Goal: Entertainment & Leisure: Consume media (video, audio)

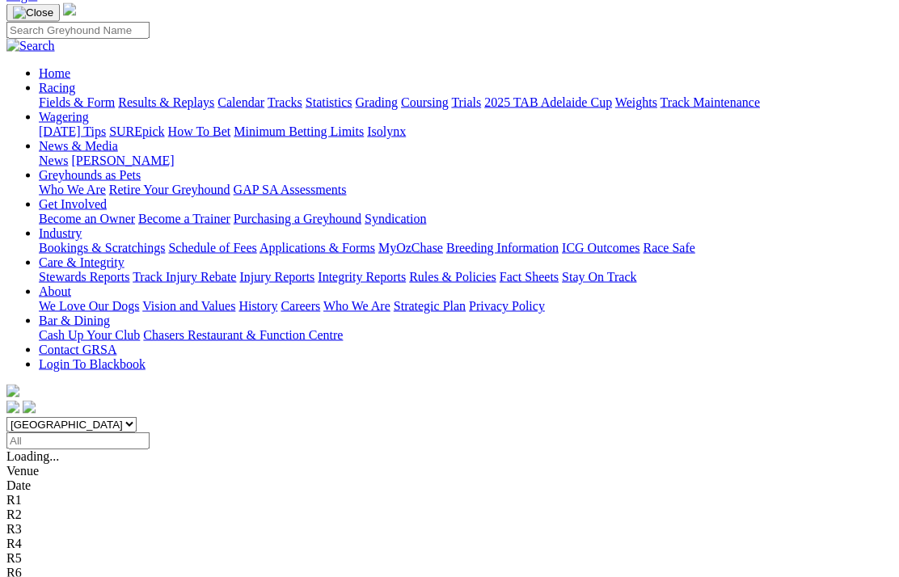
scroll to position [118, 0]
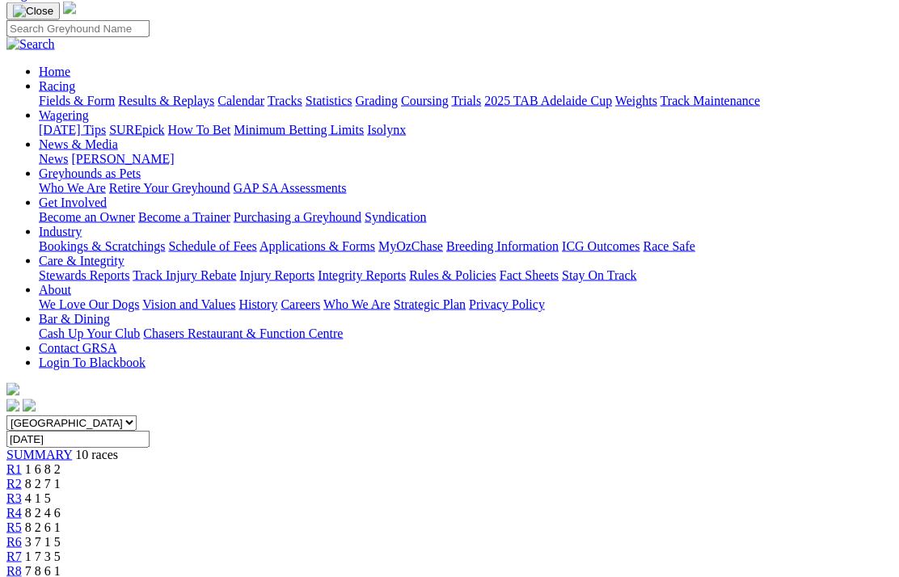
scroll to position [139, 0]
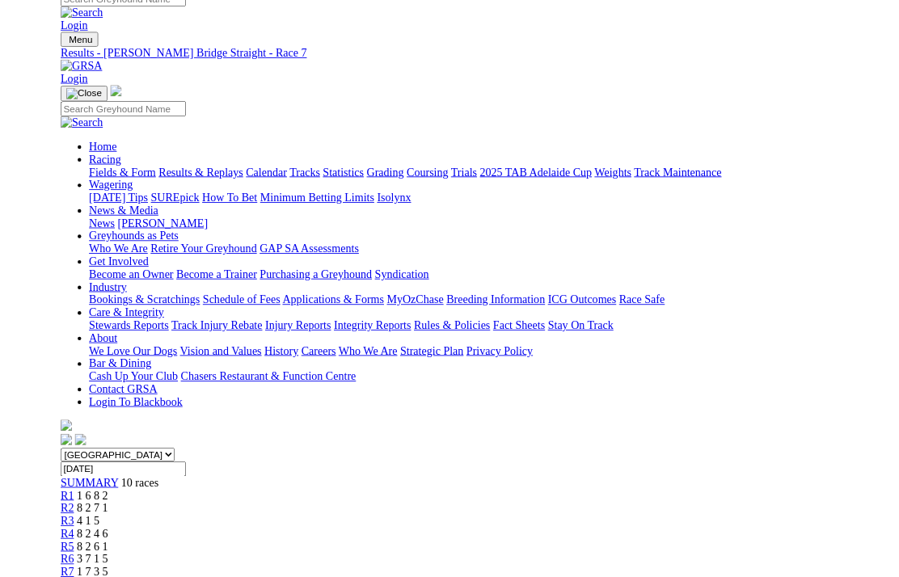
scroll to position [266, 0]
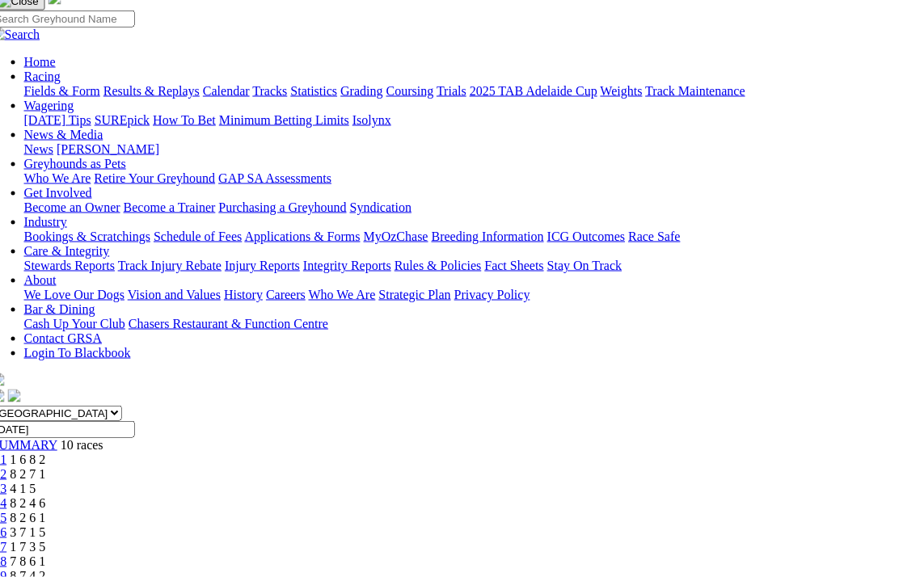
scroll to position [0, 15]
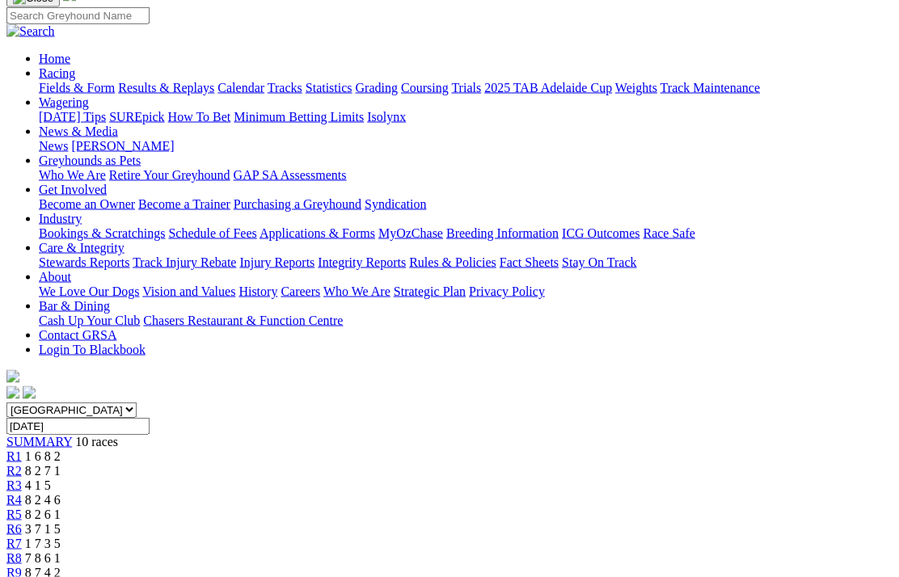
scroll to position [123, 0]
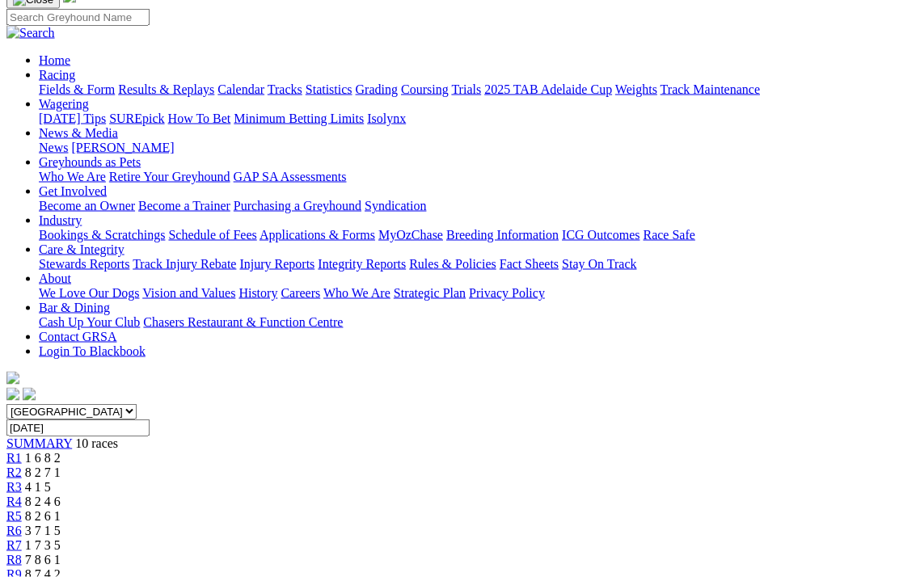
click at [22, 567] on span "R9" at bounding box center [13, 574] width 15 height 14
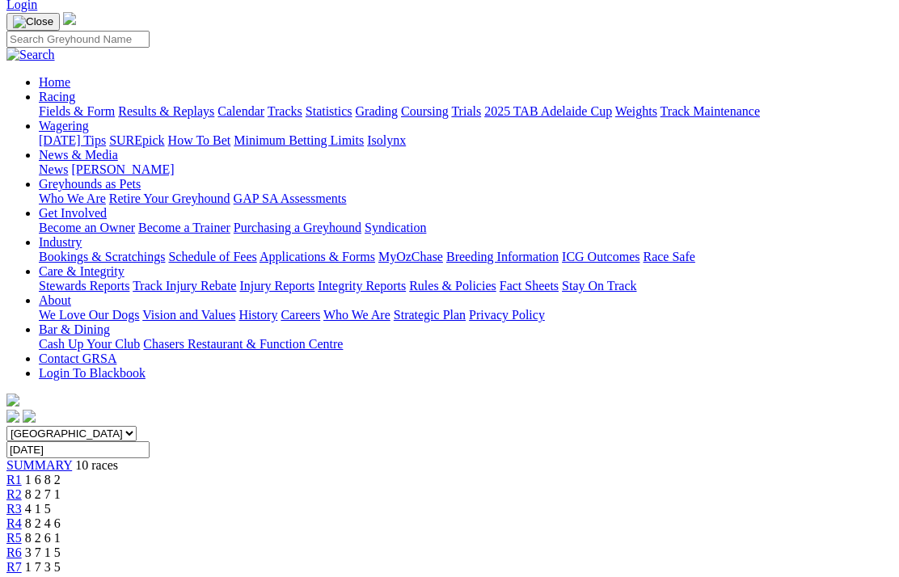
scroll to position [86, 0]
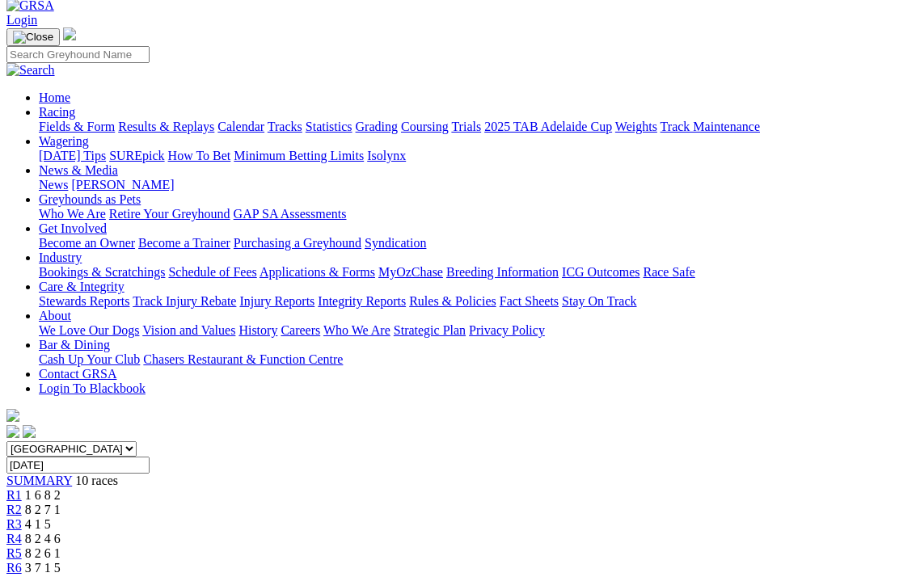
click at [22, 546] on link "R5" at bounding box center [13, 553] width 15 height 14
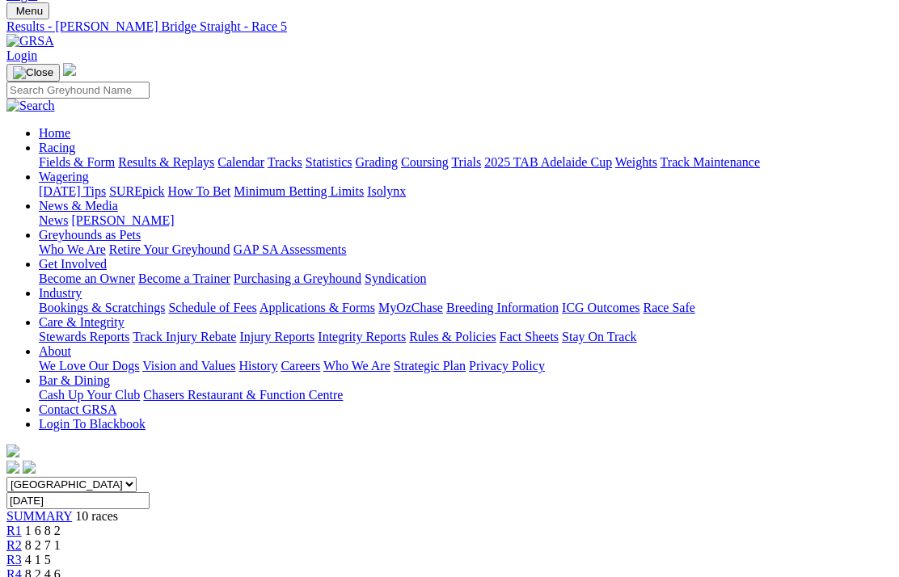
scroll to position [48, 0]
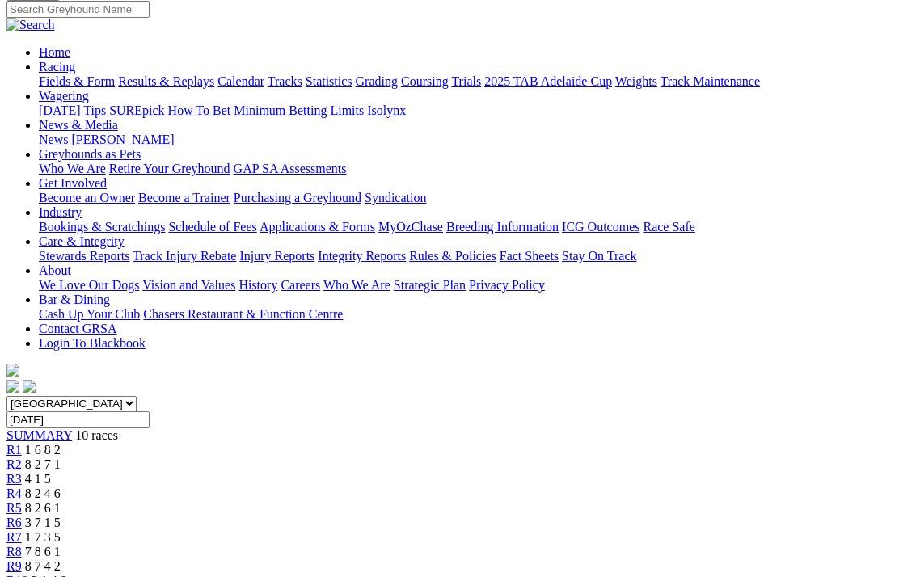
scroll to position [129, 0]
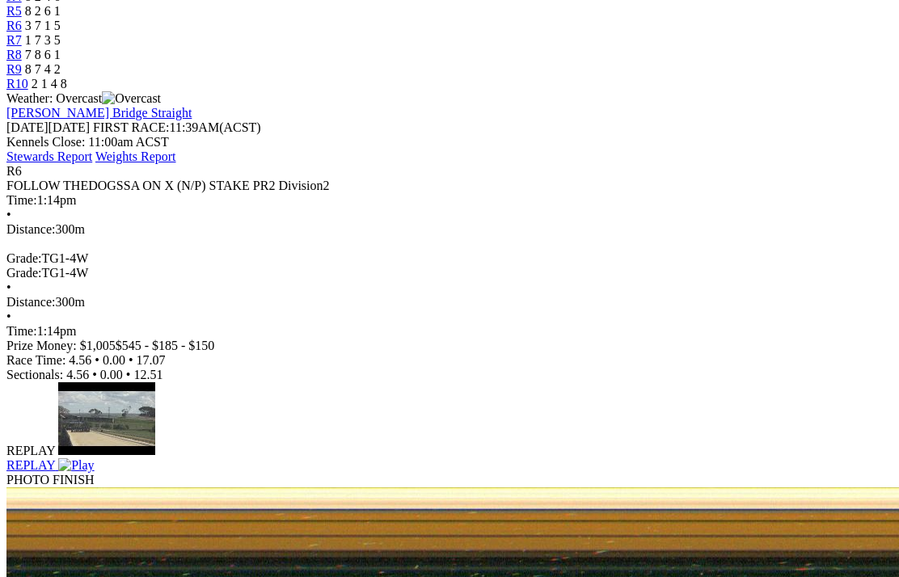
scroll to position [693, 0]
